Goal: Check status: Check status

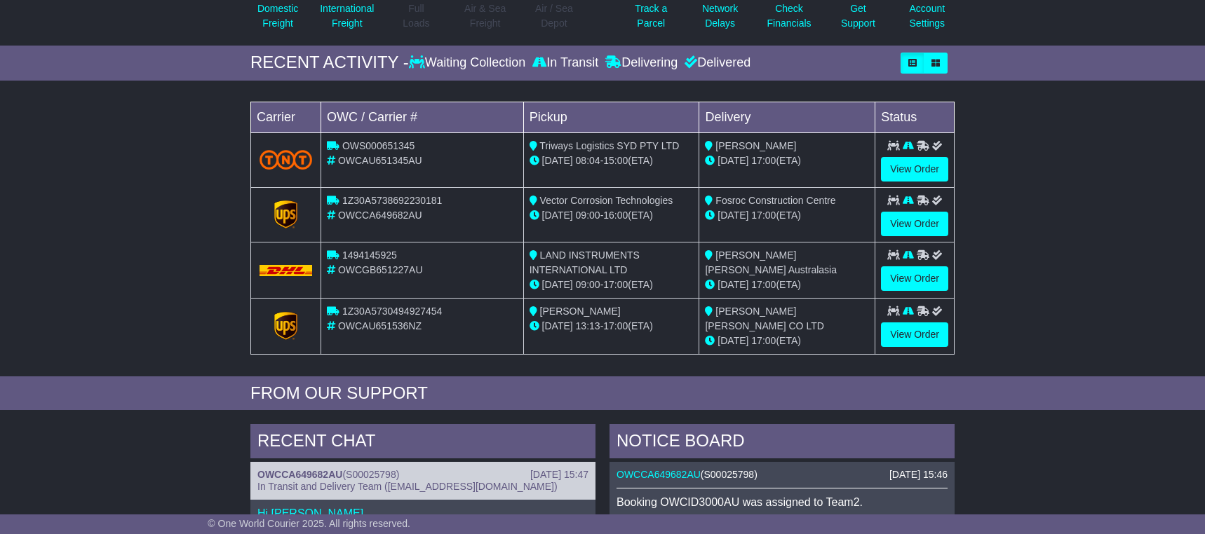
scroll to position [210, 0]
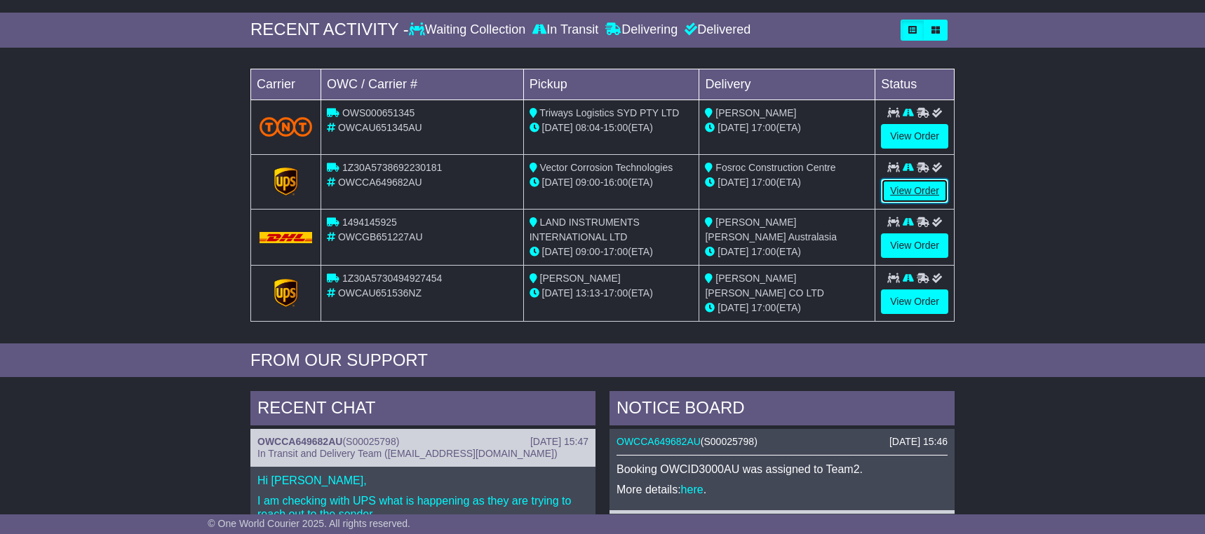
click at [914, 189] on link "View Order" at bounding box center [914, 191] width 67 height 25
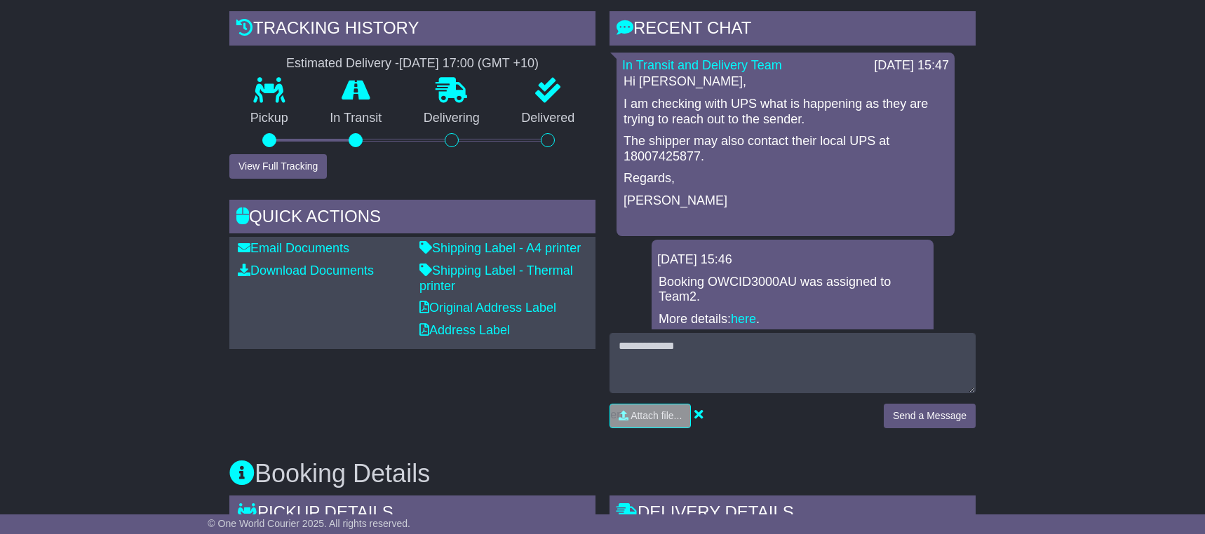
scroll to position [351, 0]
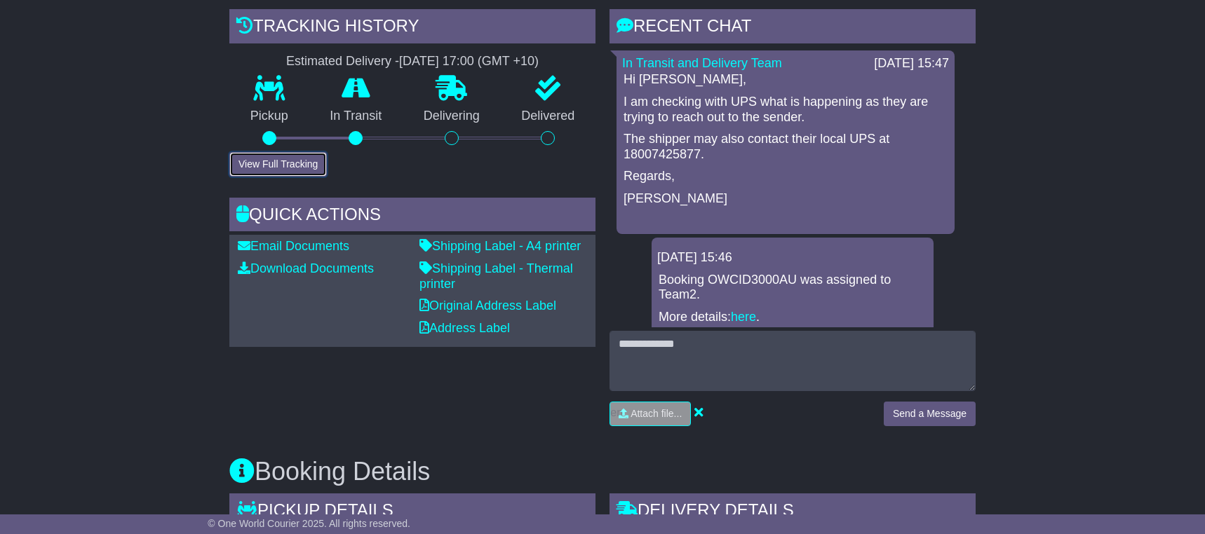
click at [302, 165] on button "View Full Tracking" at bounding box center [277, 164] width 97 height 25
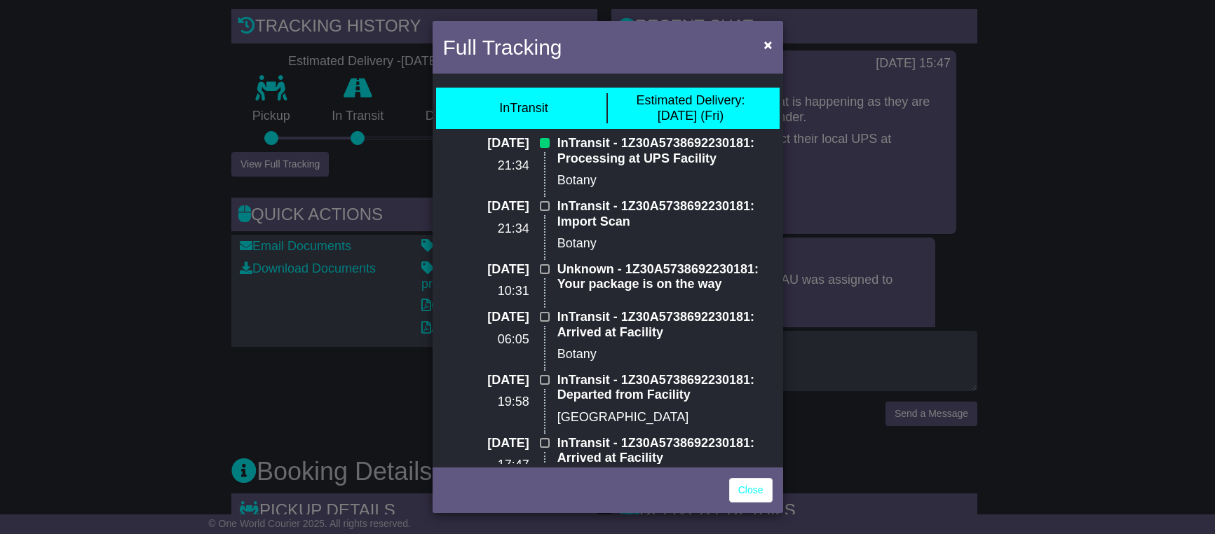
click at [162, 88] on div "Full Tracking × InTransit Estimated Delivery: 26 Sep (Fri) 28 Sep 2025 21:34 In…" at bounding box center [607, 267] width 1215 height 534
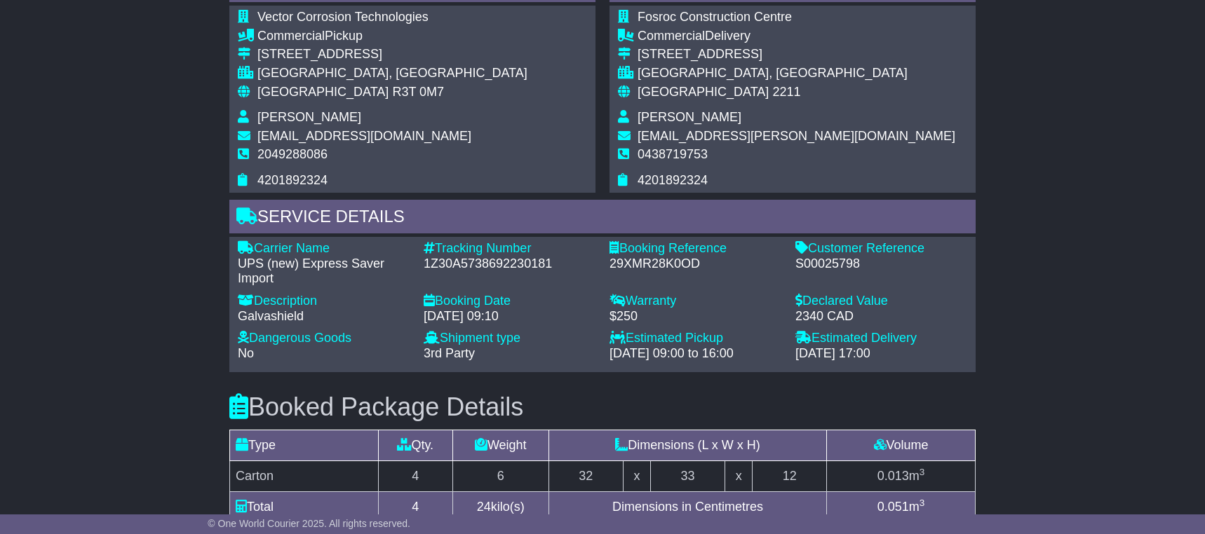
scroll to position [912, 0]
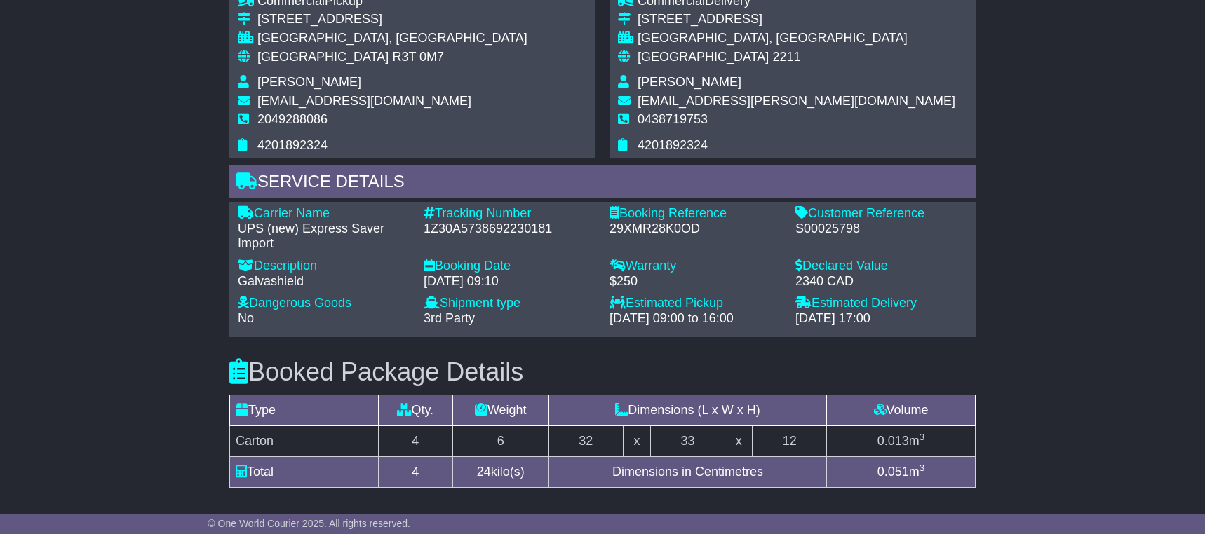
click at [827, 230] on div "S00025798" at bounding box center [881, 229] width 172 height 15
copy div "S00025798"
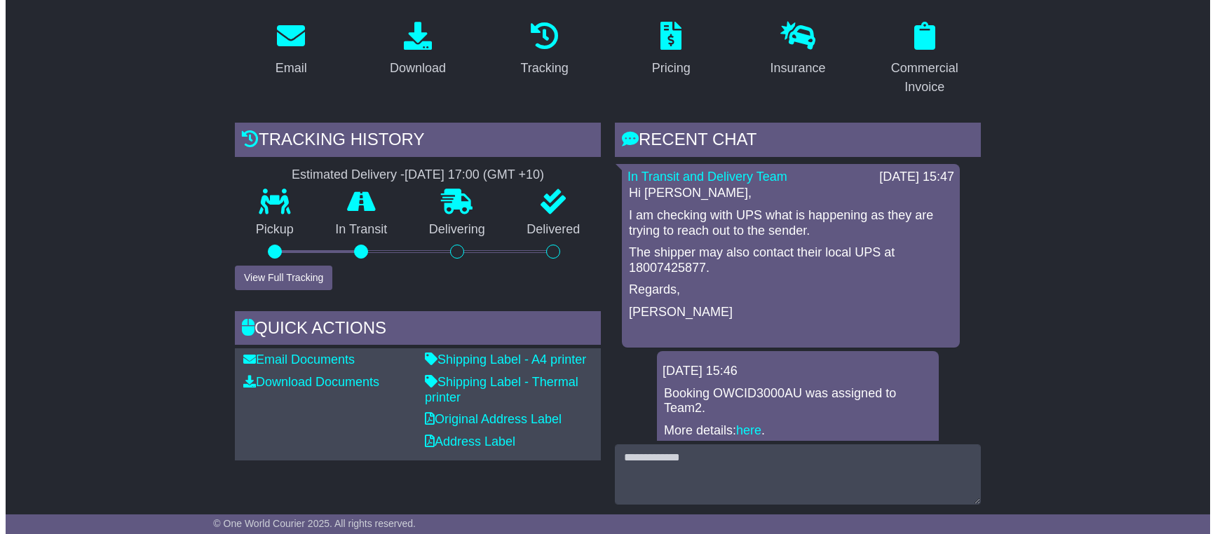
scroll to position [140, 0]
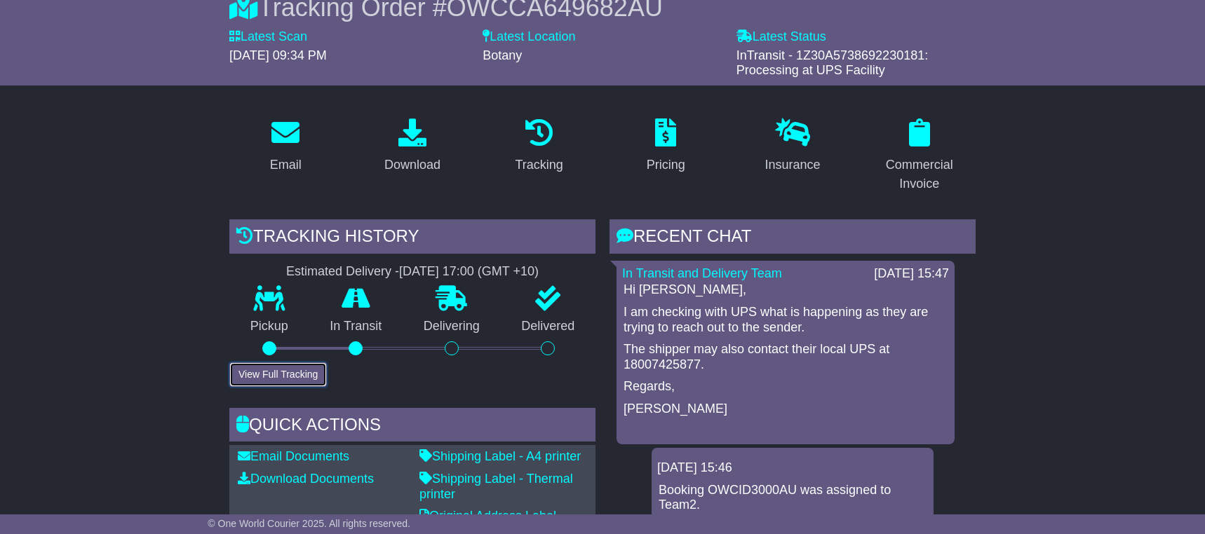
click at [264, 369] on button "View Full Tracking" at bounding box center [277, 375] width 97 height 25
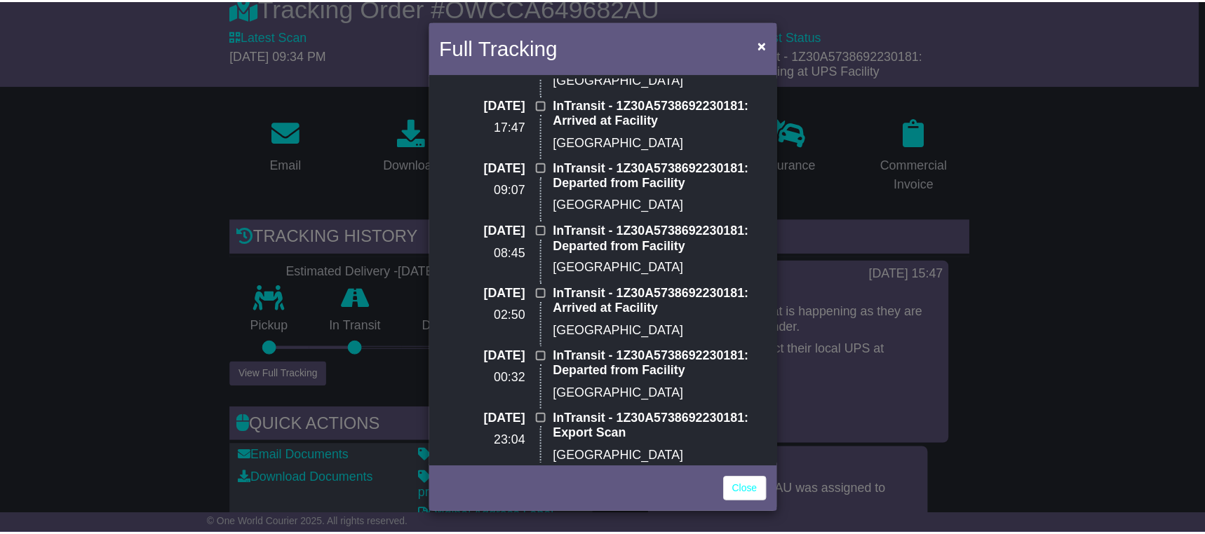
scroll to position [351, 0]
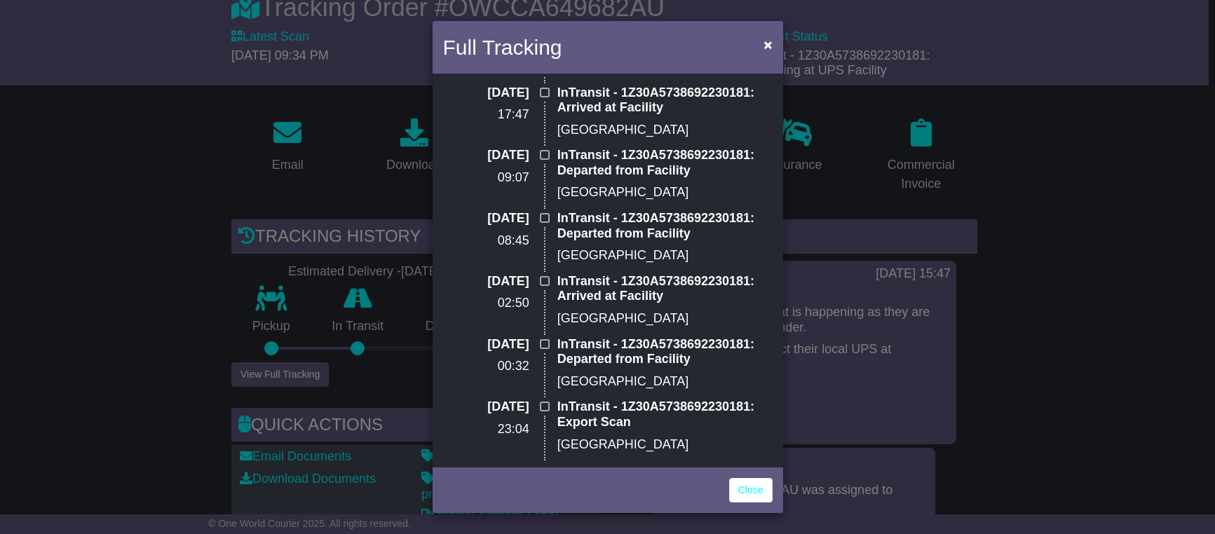
click at [160, 305] on div "Full Tracking × InTransit Estimated Delivery: 26 Sep (Fri) 28 Sep 2025 21:34 In…" at bounding box center [607, 267] width 1215 height 534
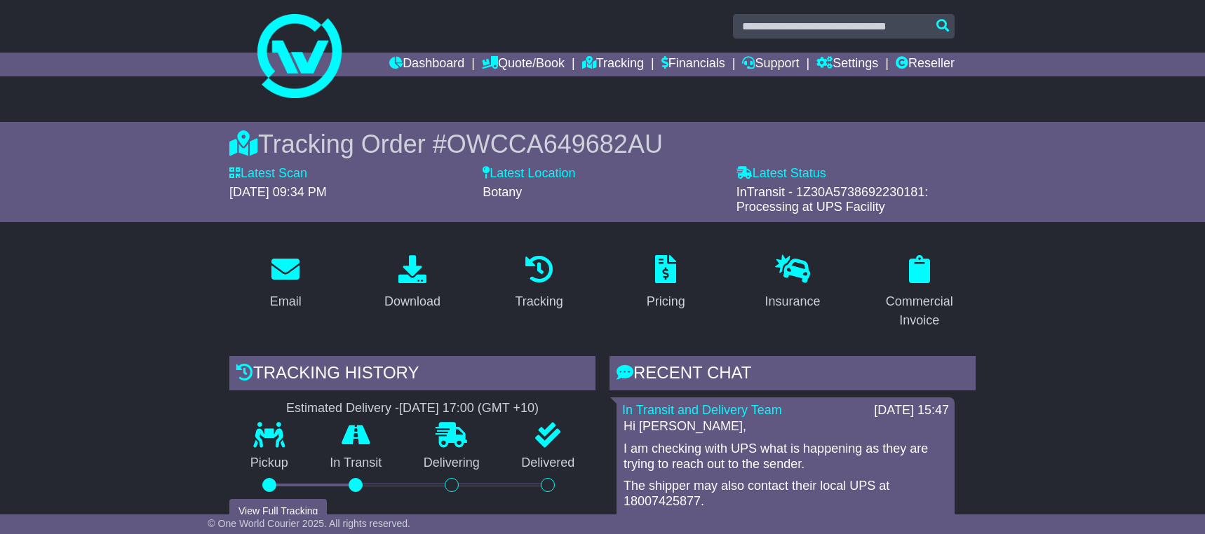
scroll to position [0, 0]
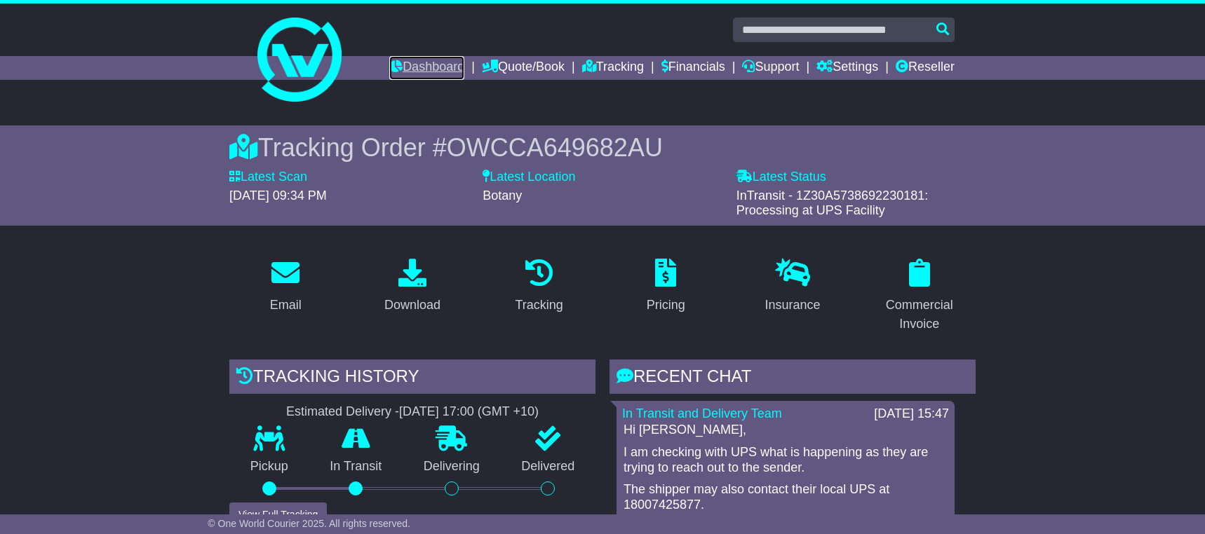
click at [402, 70] on link "Dashboard" at bounding box center [426, 68] width 75 height 24
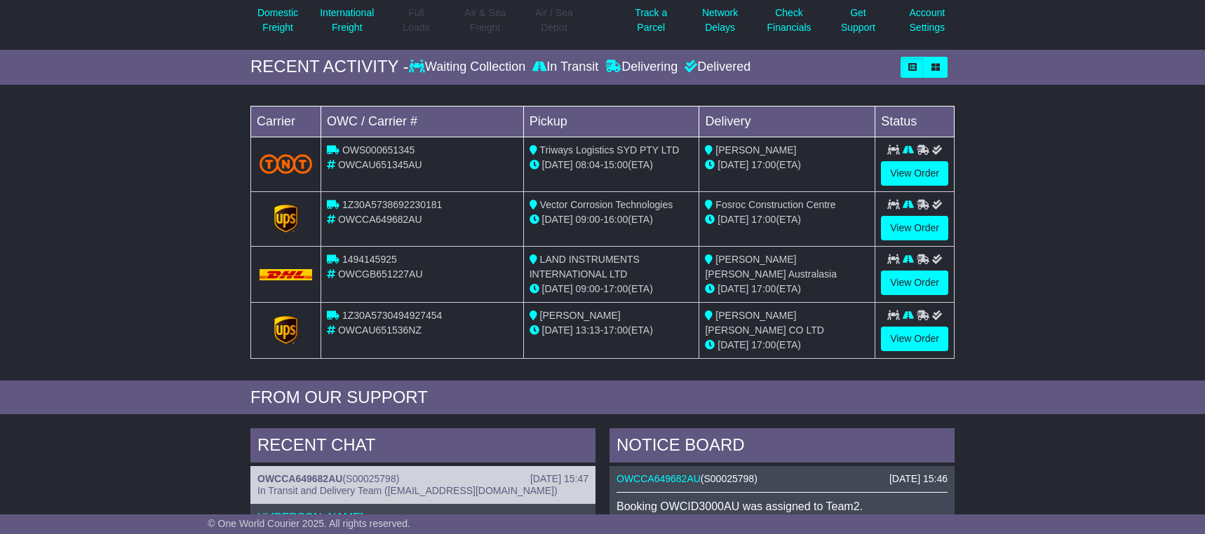
scroll to position [210, 0]
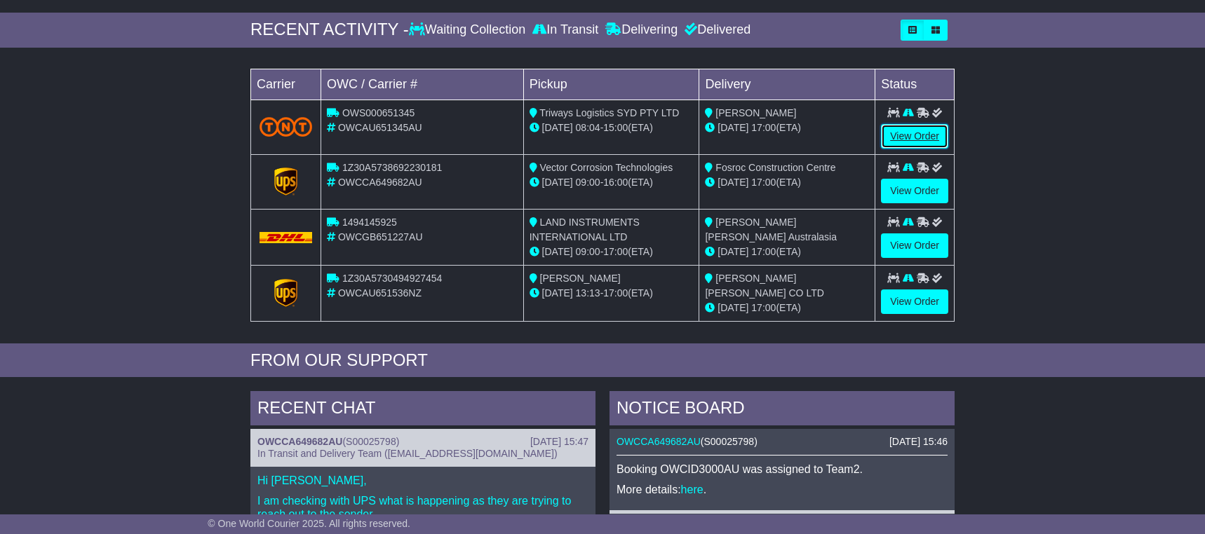
click at [918, 136] on link "View Order" at bounding box center [914, 136] width 67 height 25
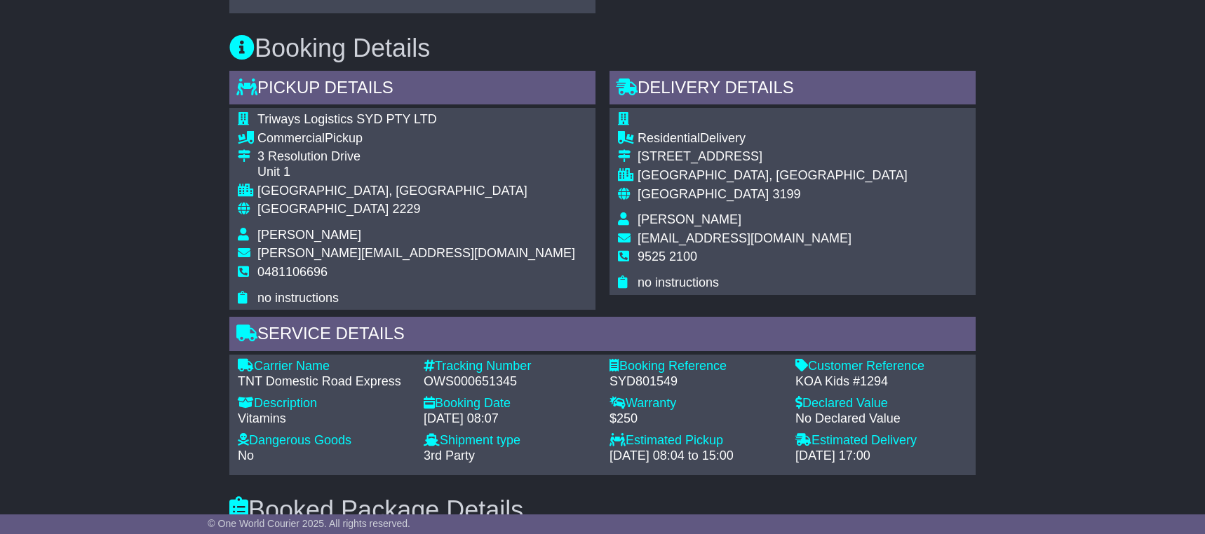
scroll to position [701, 0]
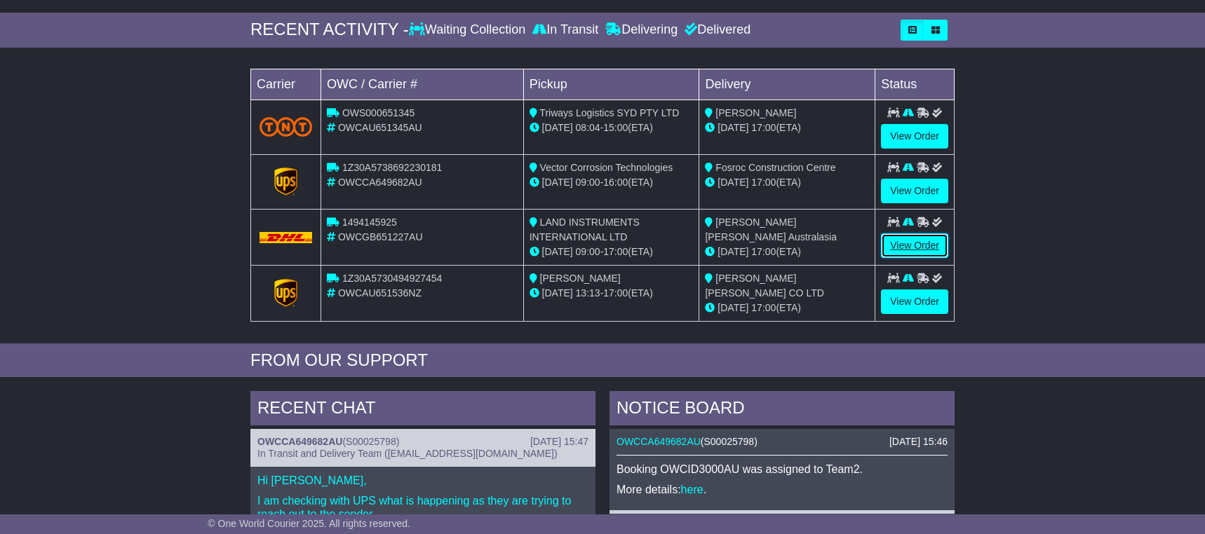
click at [914, 243] on link "View Order" at bounding box center [914, 246] width 67 height 25
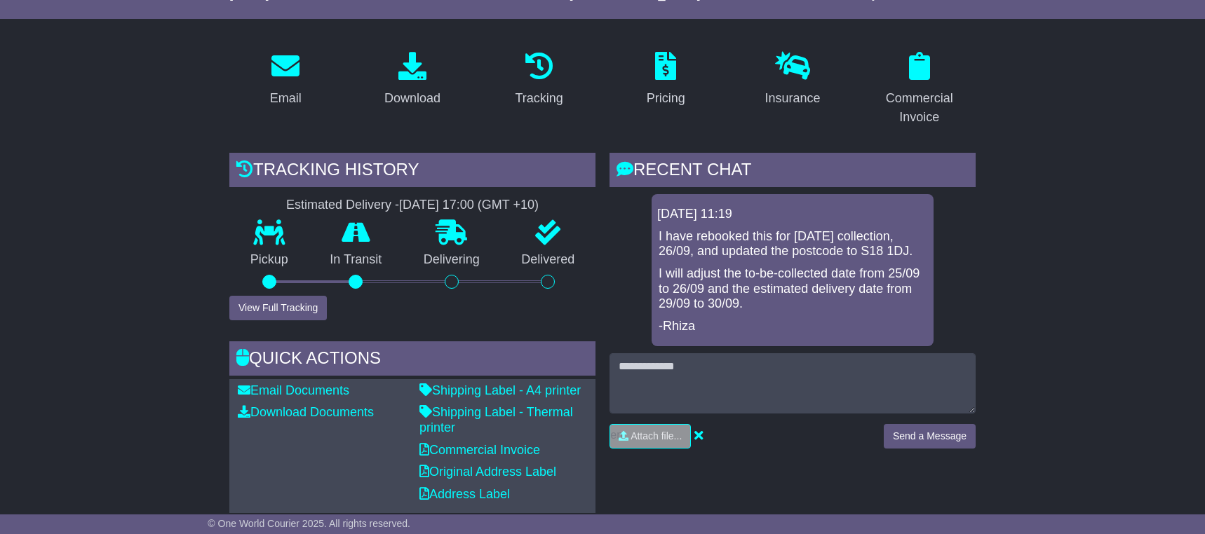
scroll to position [280, 0]
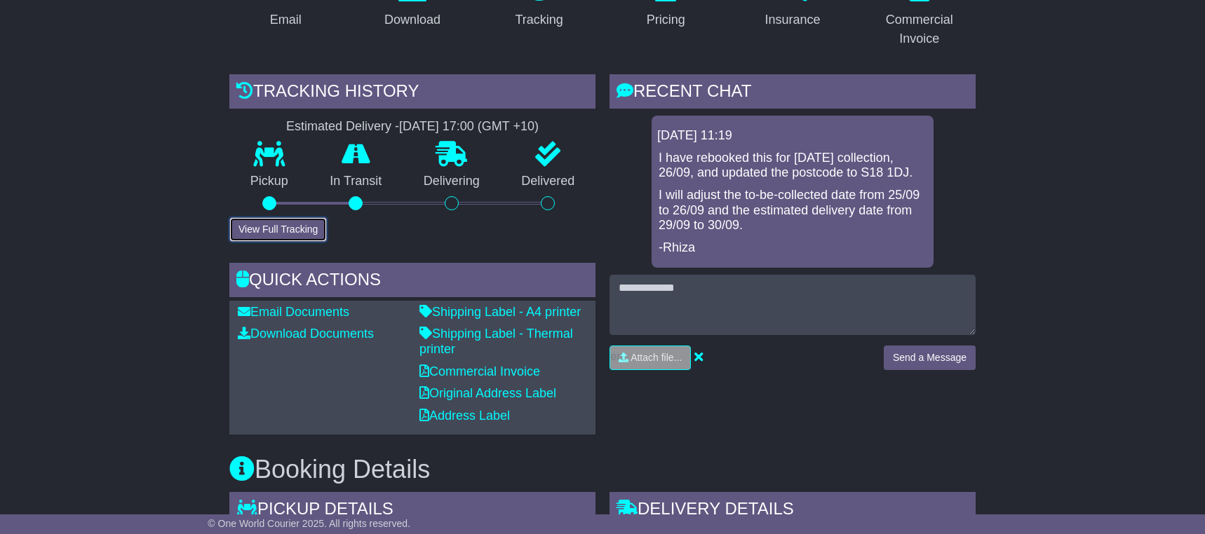
click at [281, 226] on button "View Full Tracking" at bounding box center [277, 229] width 97 height 25
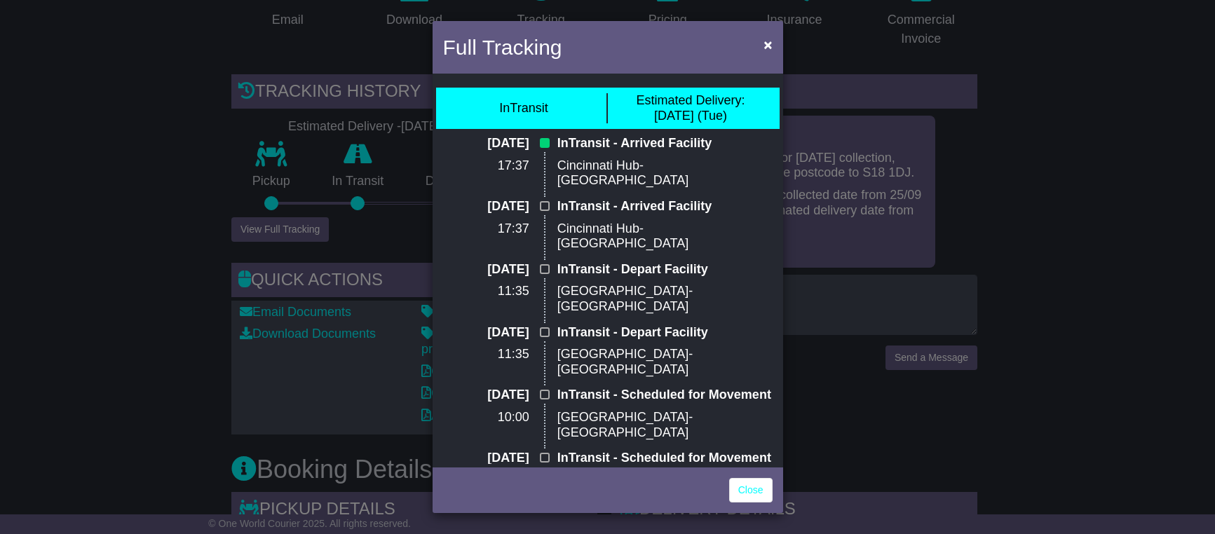
click at [171, 165] on div "Full Tracking × InTransit Estimated Delivery: 30 Sep (Tue) 28 Sep 2025 17:37 In…" at bounding box center [607, 267] width 1215 height 534
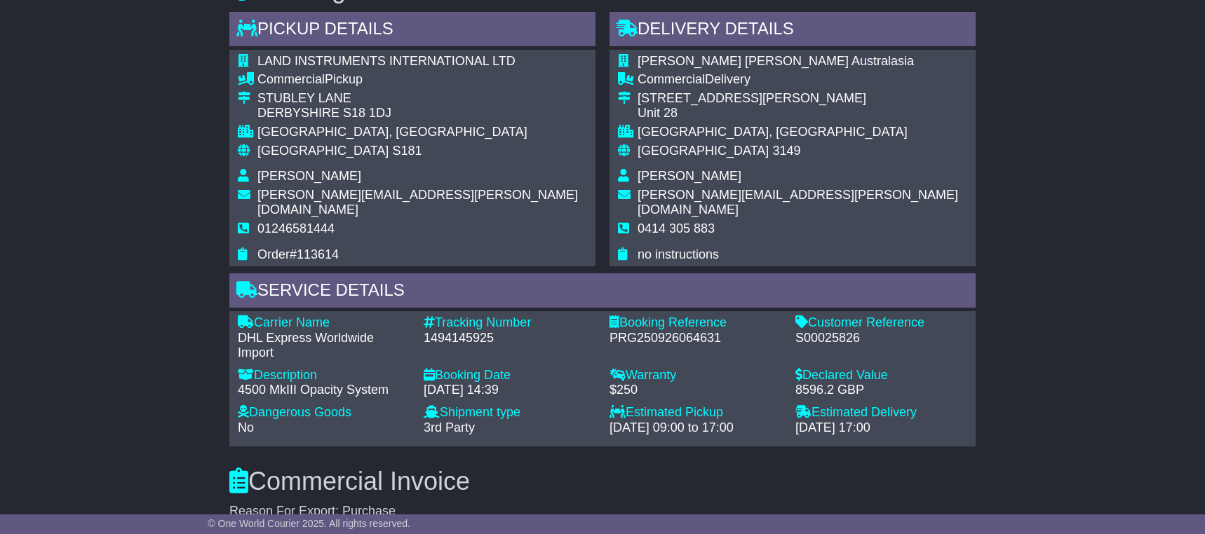
scroll to position [841, 0]
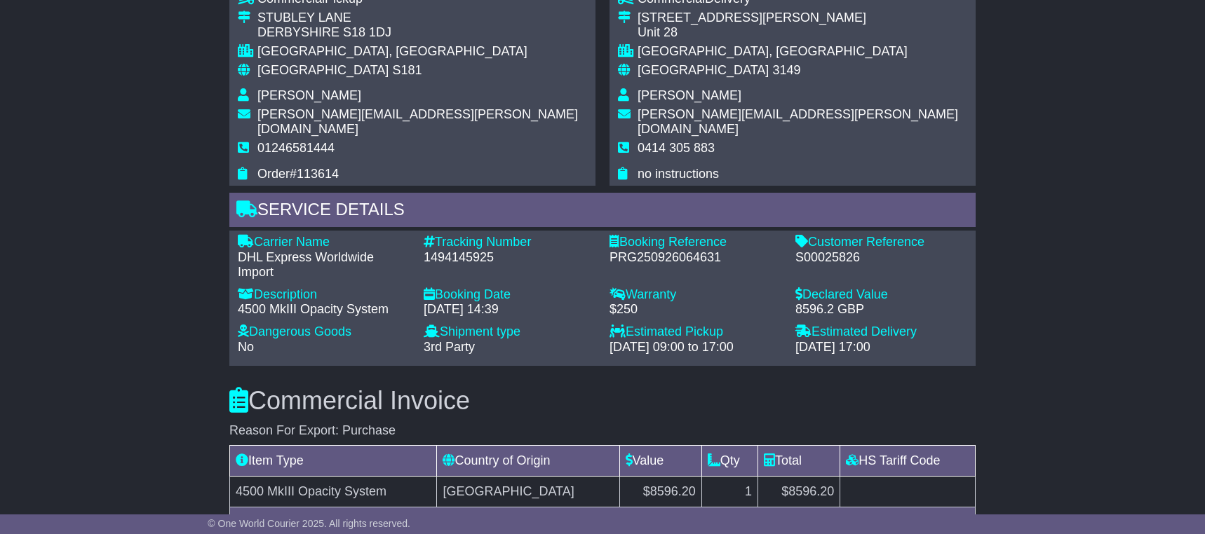
click at [817, 250] on div "S00025826" at bounding box center [881, 257] width 172 height 15
copy div "S00025826"
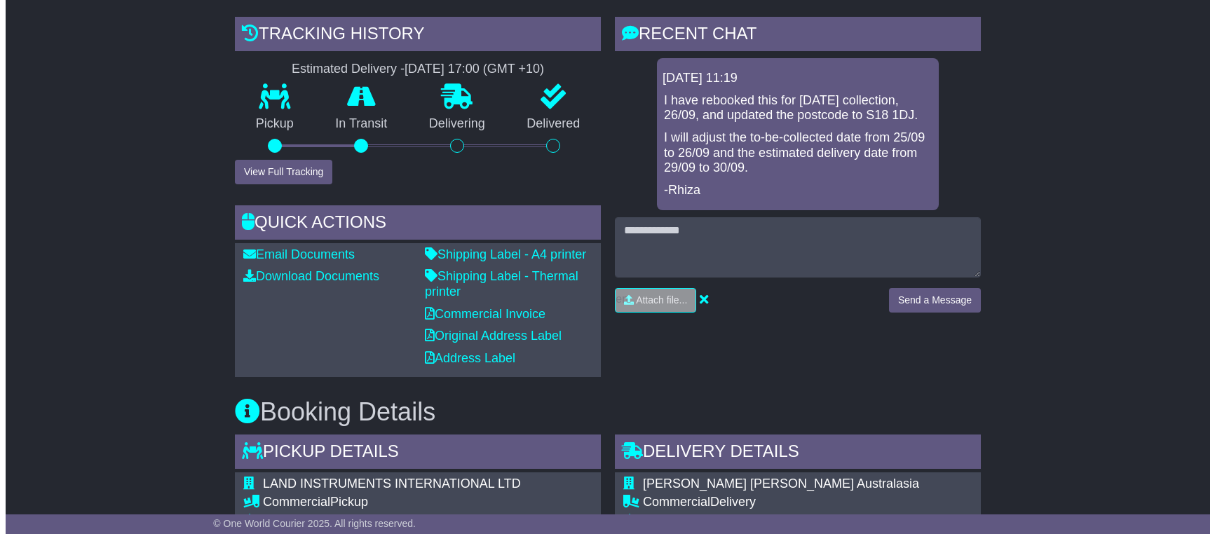
scroll to position [280, 0]
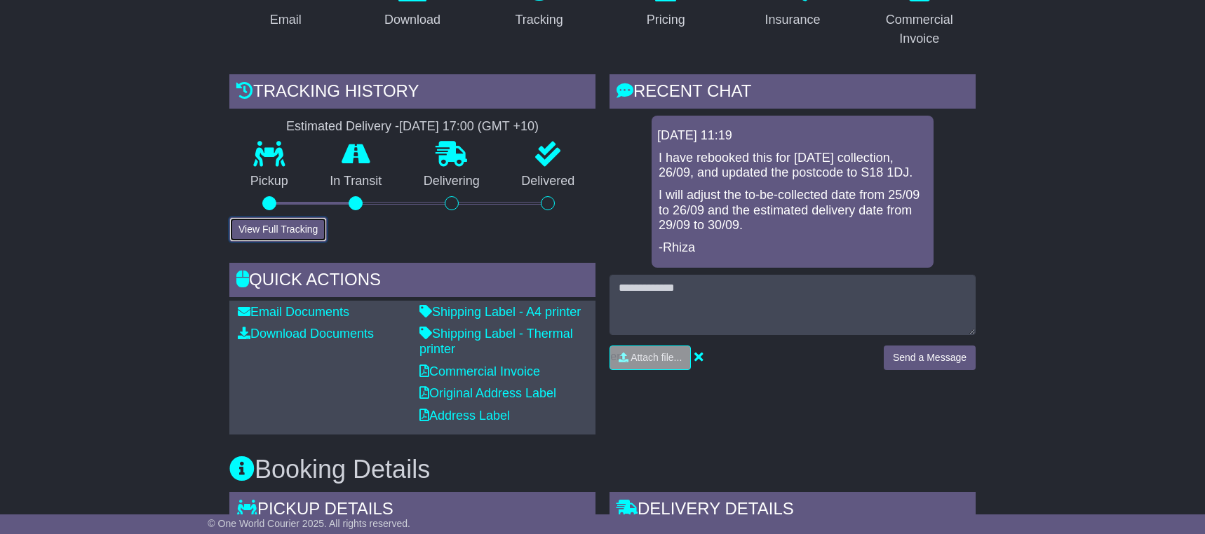
click at [278, 237] on button "View Full Tracking" at bounding box center [277, 229] width 97 height 25
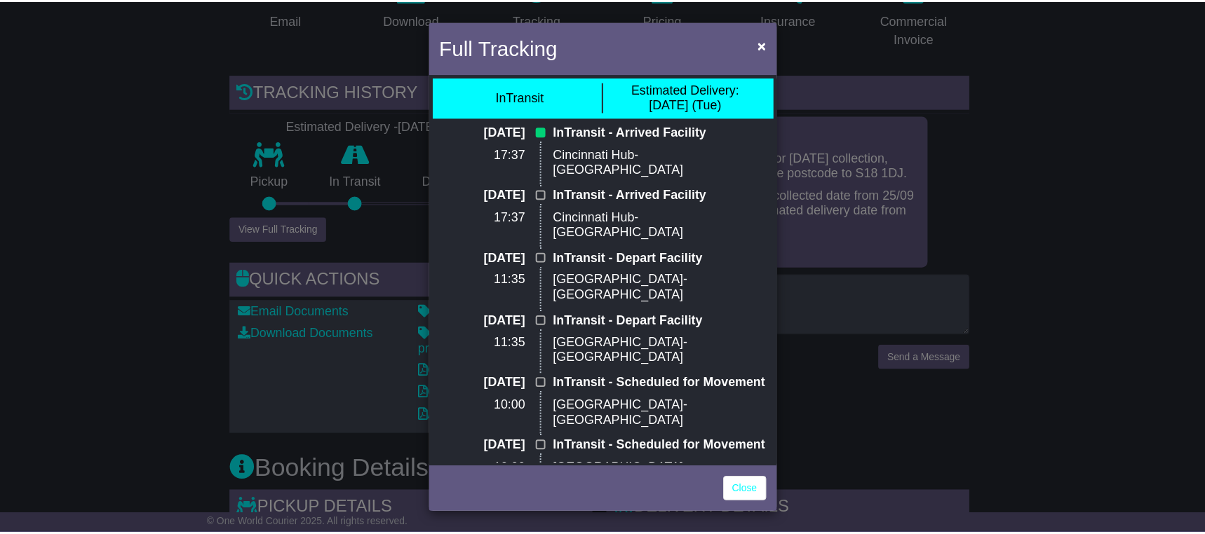
scroll to position [0, 0]
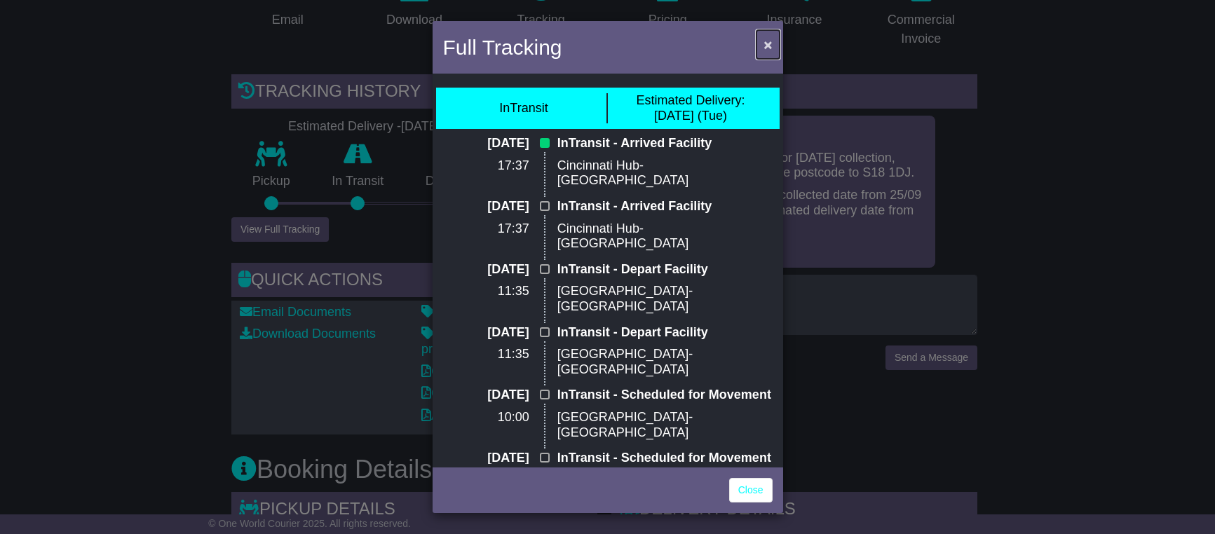
click at [768, 46] on span "×" at bounding box center [768, 44] width 8 height 16
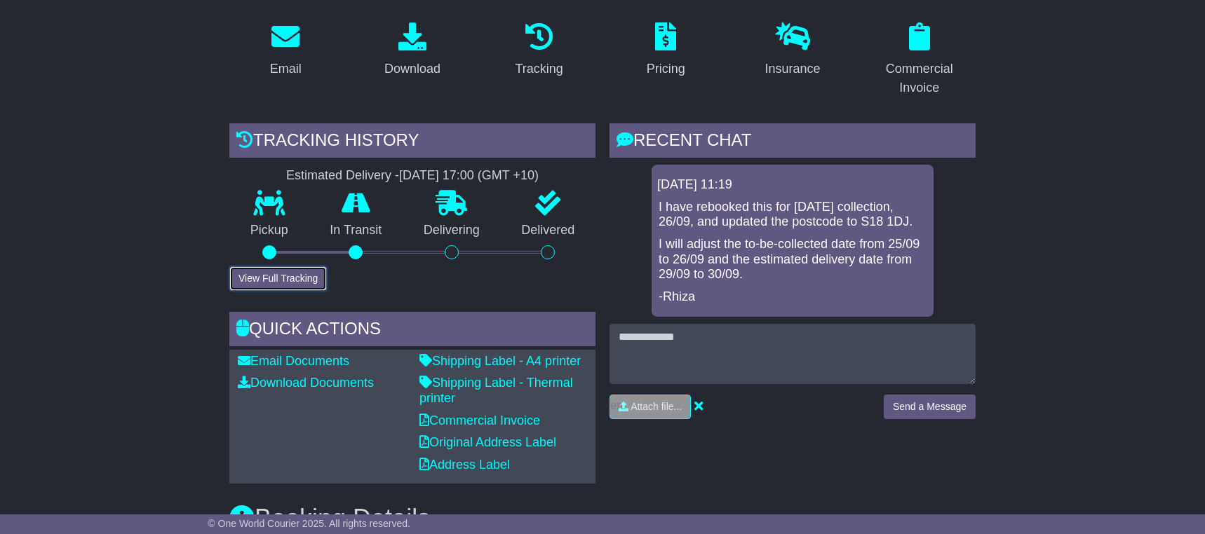
scroll to position [70, 0]
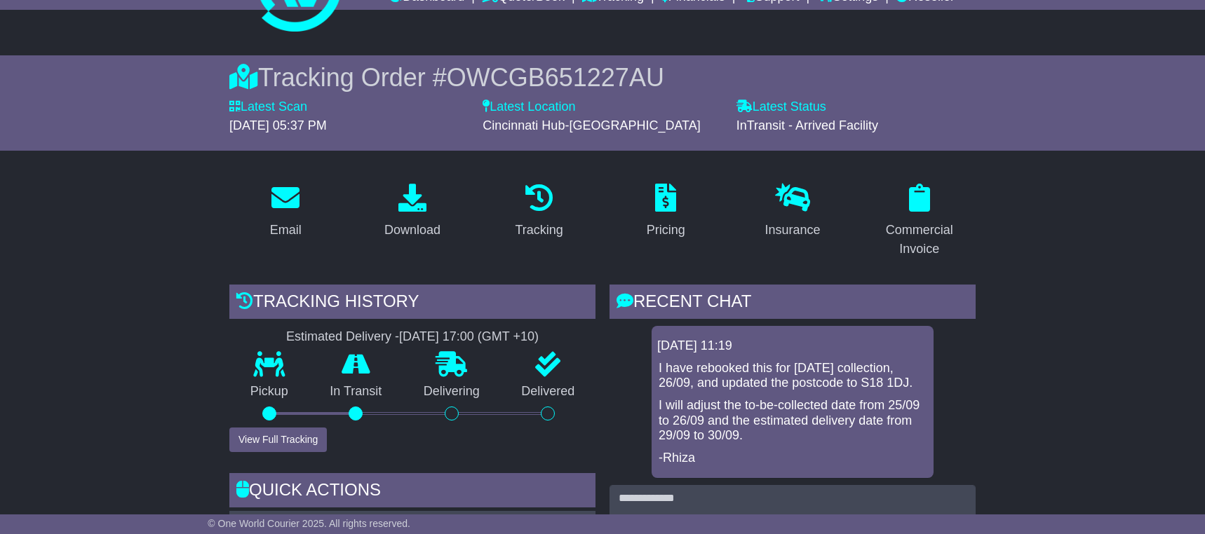
click at [516, 66] on span "OWCGB651227AU" at bounding box center [555, 77] width 217 height 29
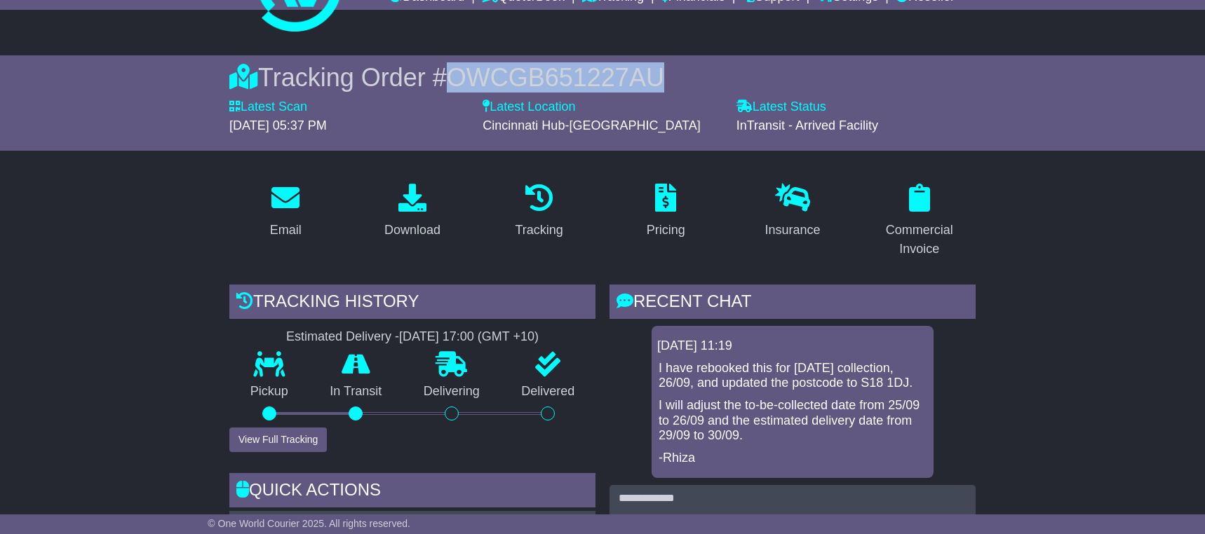
click at [516, 66] on span "OWCGB651227AU" at bounding box center [555, 77] width 217 height 29
copy span "OWCGB651227AU"
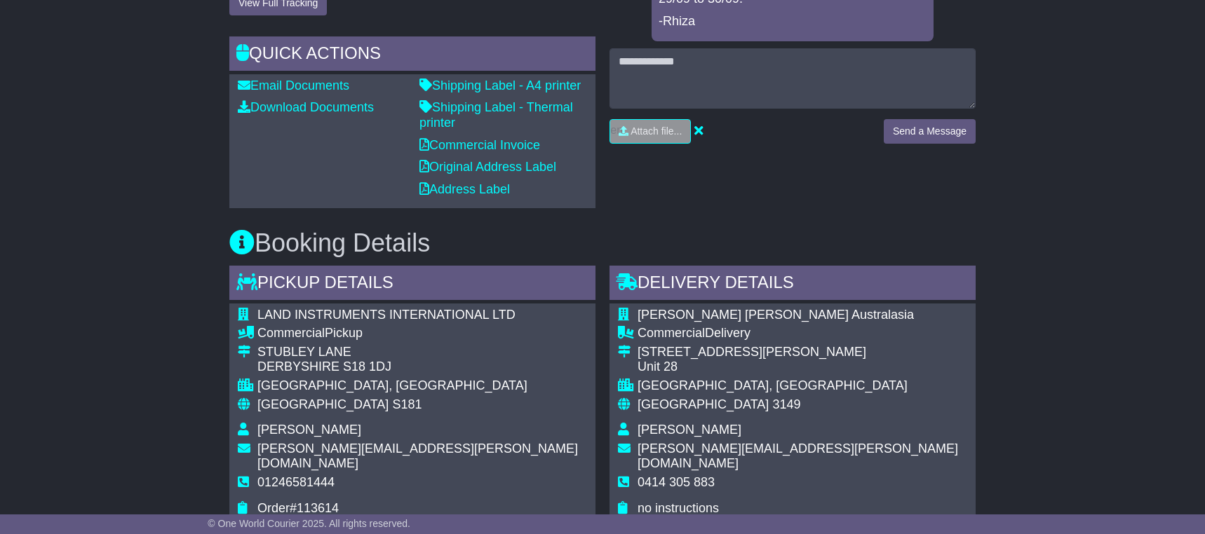
scroll to position [491, 0]
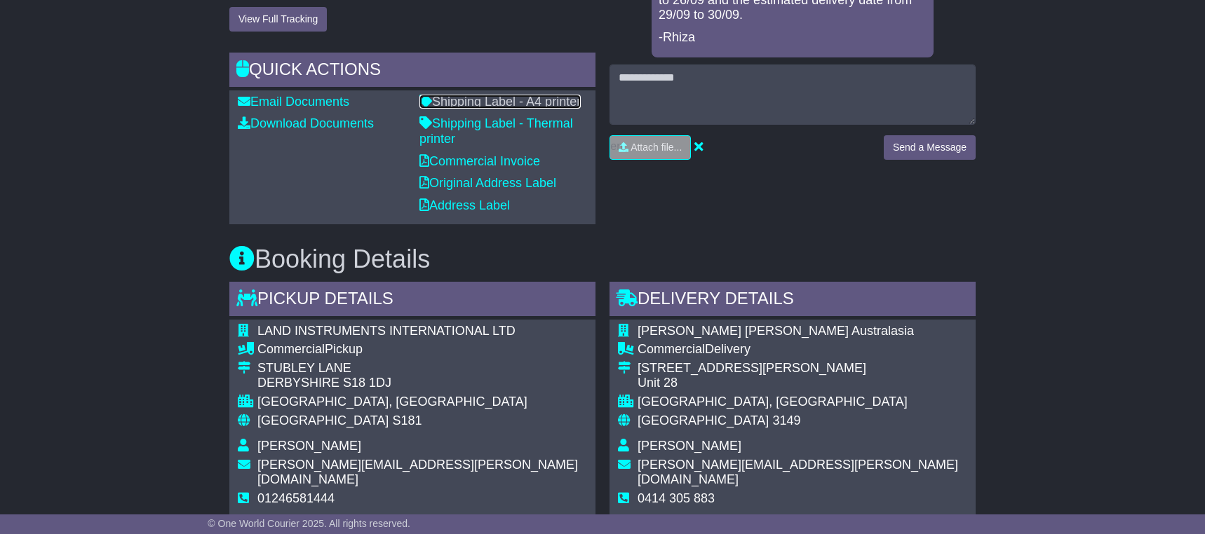
click at [476, 103] on link "Shipping Label - A4 printer" at bounding box center [499, 102] width 161 height 14
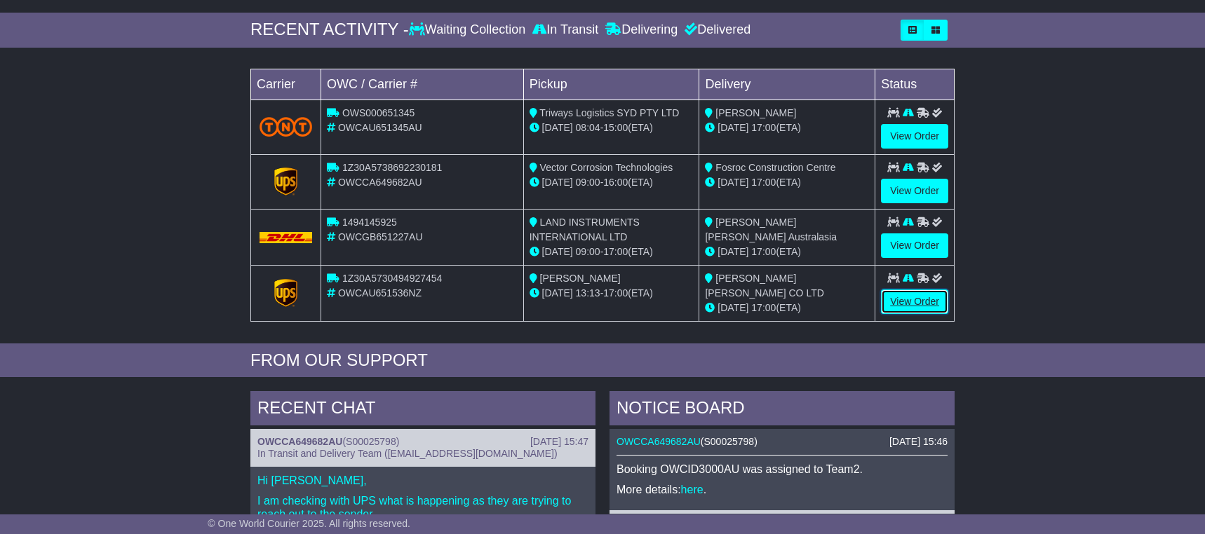
click at [913, 300] on link "View Order" at bounding box center [914, 302] width 67 height 25
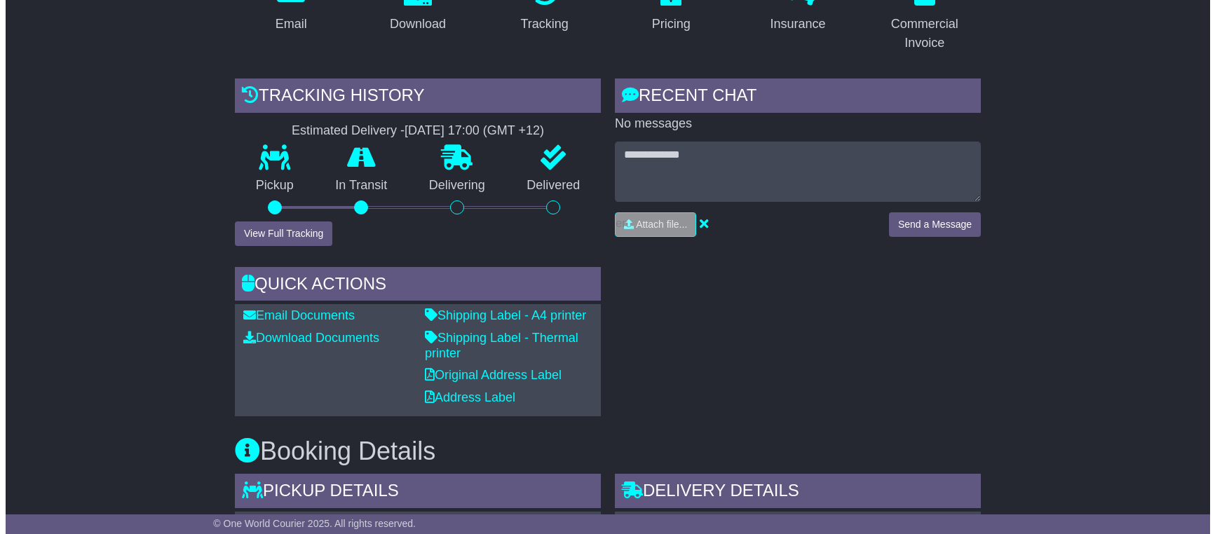
scroll to position [280, 0]
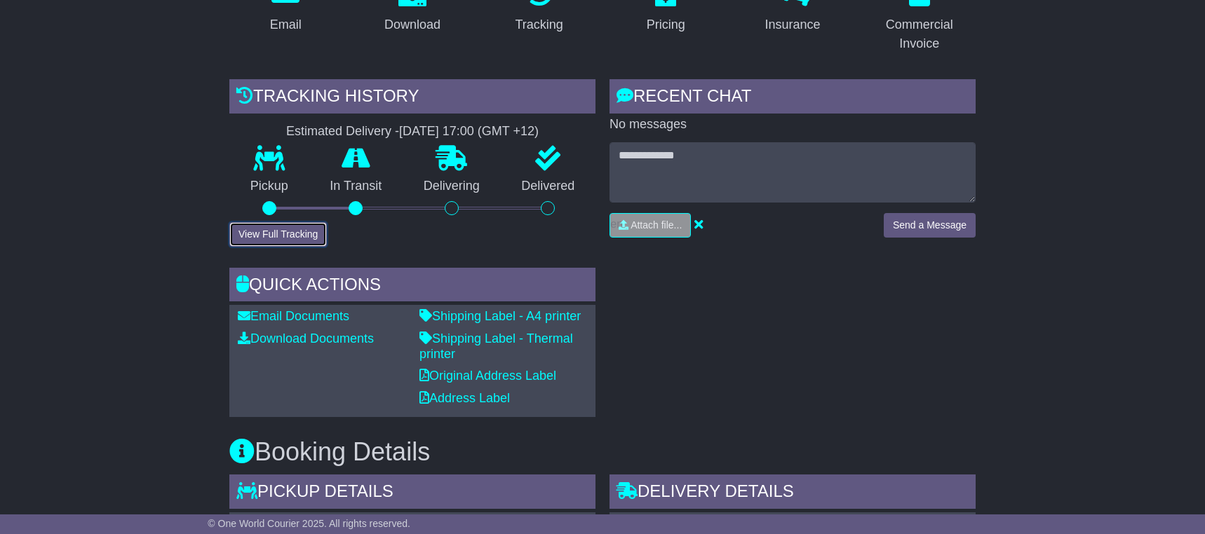
click at [283, 236] on button "View Full Tracking" at bounding box center [277, 234] width 97 height 25
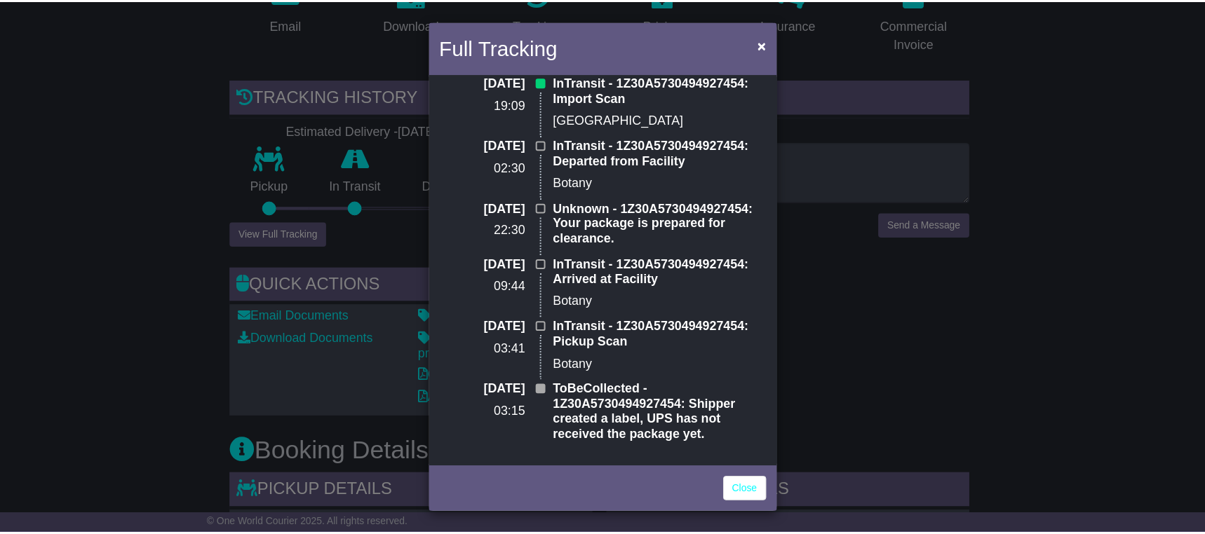
scroll to position [0, 0]
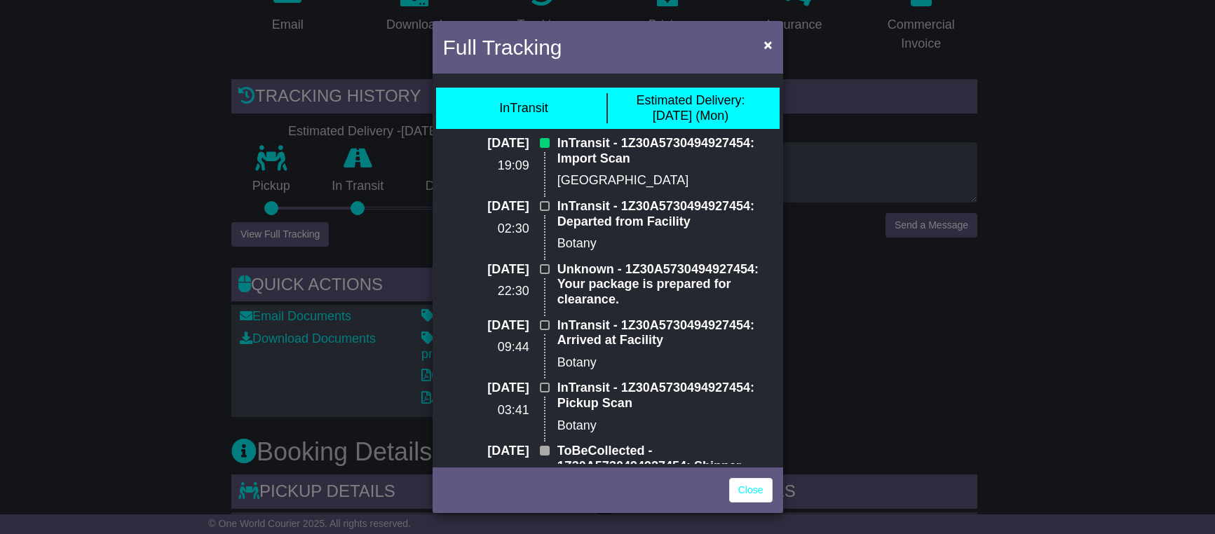
click at [131, 177] on div "Full Tracking × InTransit Estimated Delivery: [DATE] (Mon) [DATE] 19:09 InTrans…" at bounding box center [607, 267] width 1215 height 534
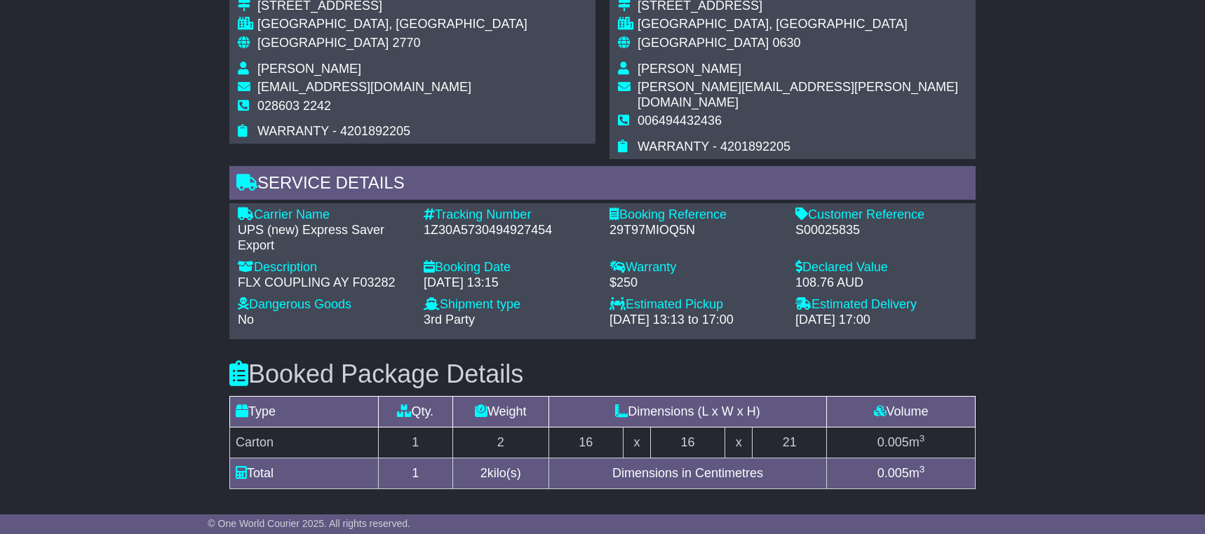
scroll to position [841, 0]
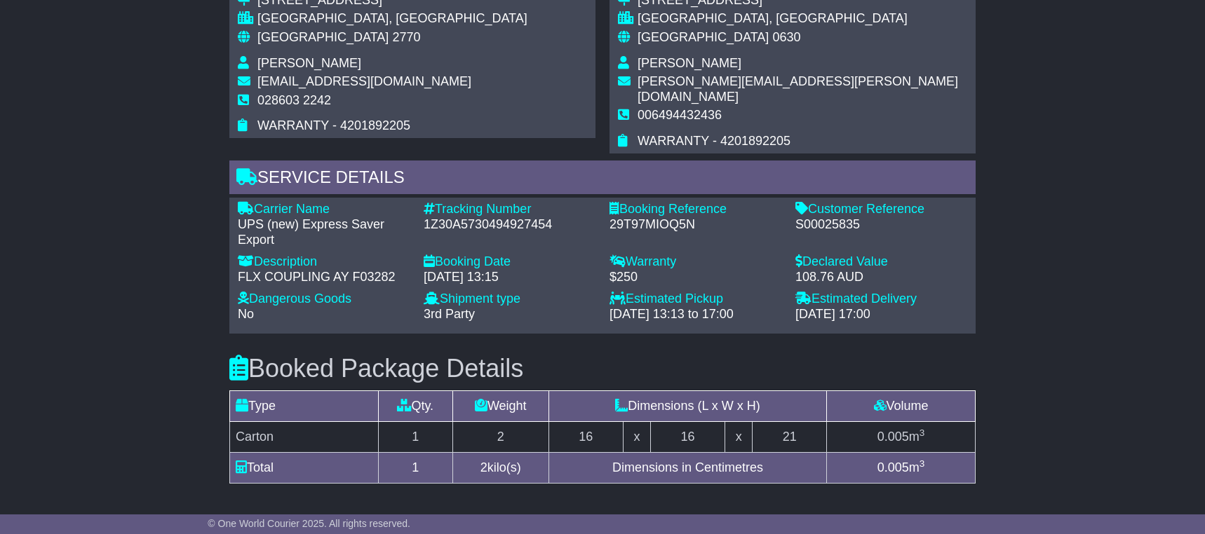
click at [844, 217] on div "S00025835" at bounding box center [881, 224] width 172 height 15
copy div "S00025835"
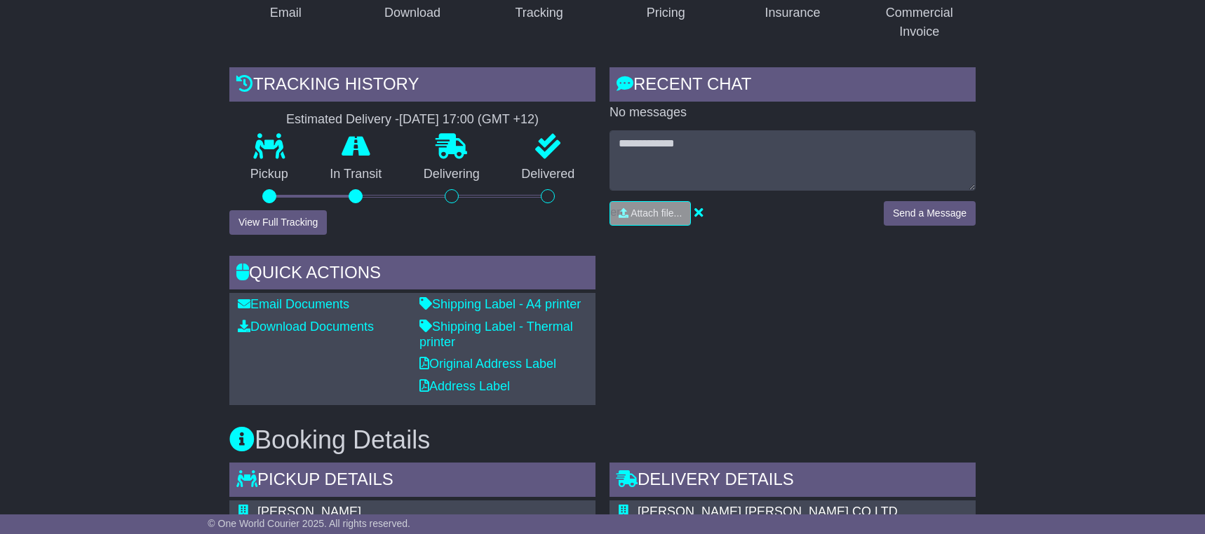
scroll to position [351, 0]
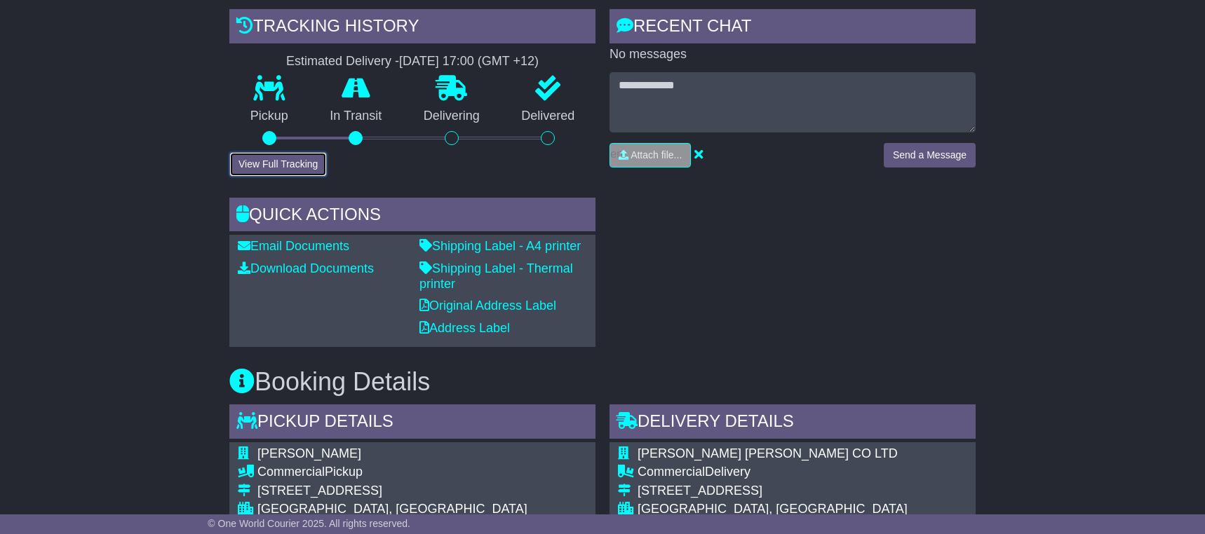
click at [270, 165] on button "View Full Tracking" at bounding box center [277, 164] width 97 height 25
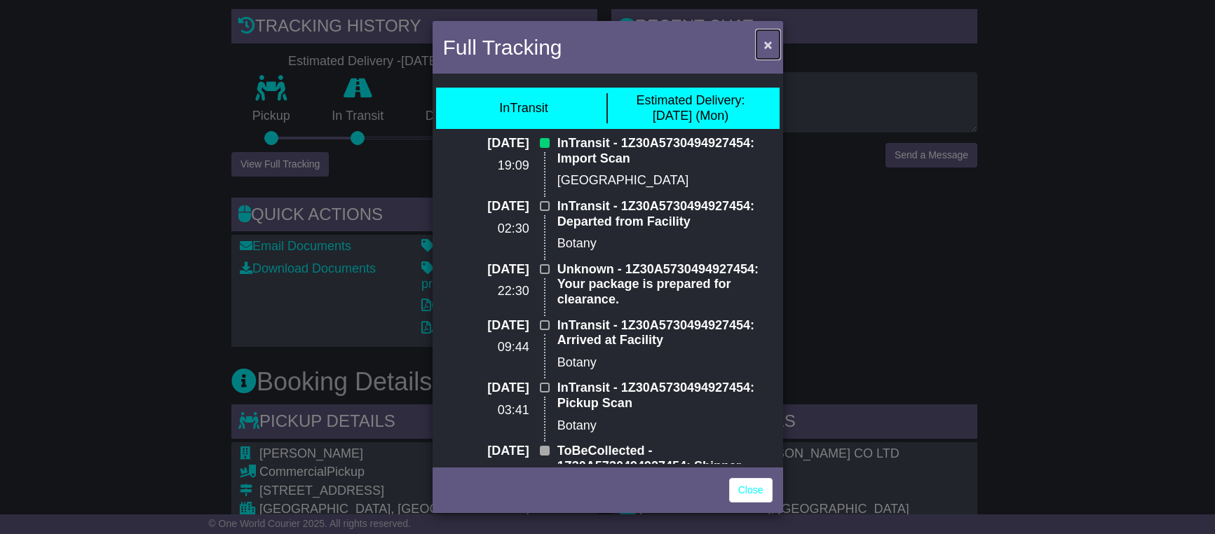
click at [767, 43] on span "×" at bounding box center [768, 44] width 8 height 16
